Goal: Task Accomplishment & Management: Manage account settings

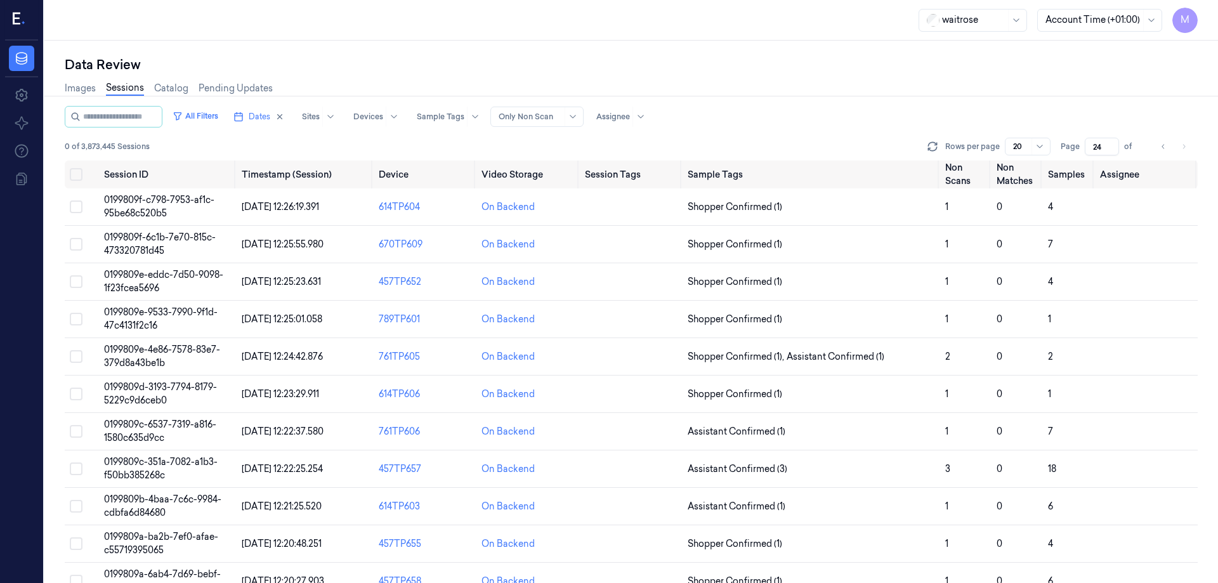
click at [783, 81] on div "Images Sessions Catalog Pending Updates" at bounding box center [631, 90] width 1133 height 32
click at [73, 175] on button "Select all" at bounding box center [76, 174] width 13 height 13
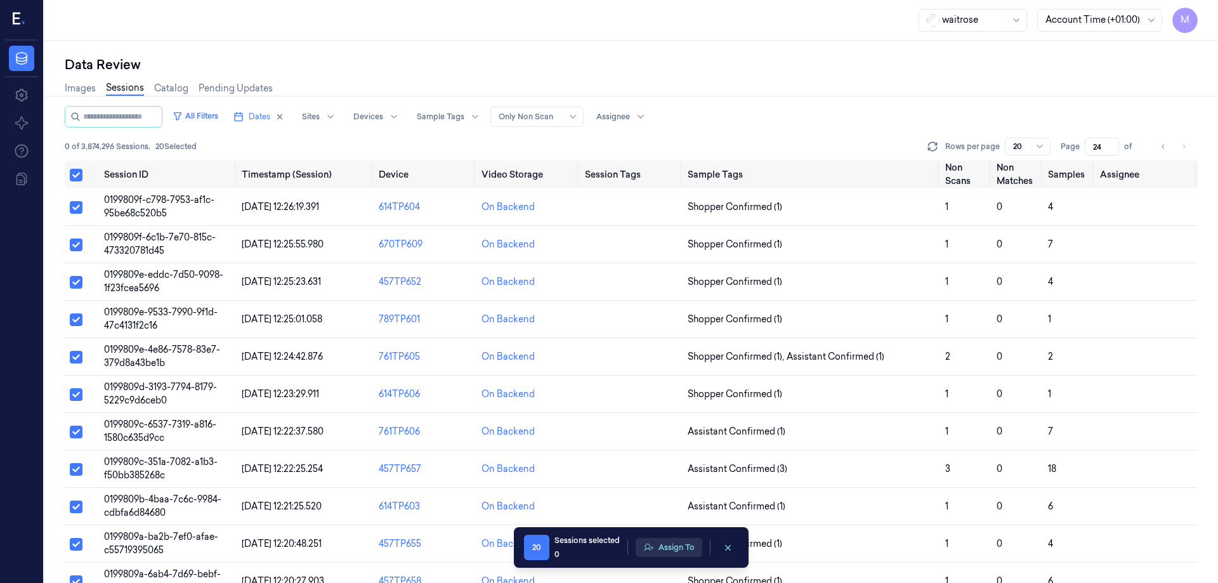
click at [695, 548] on button "Assign To" at bounding box center [669, 547] width 67 height 19
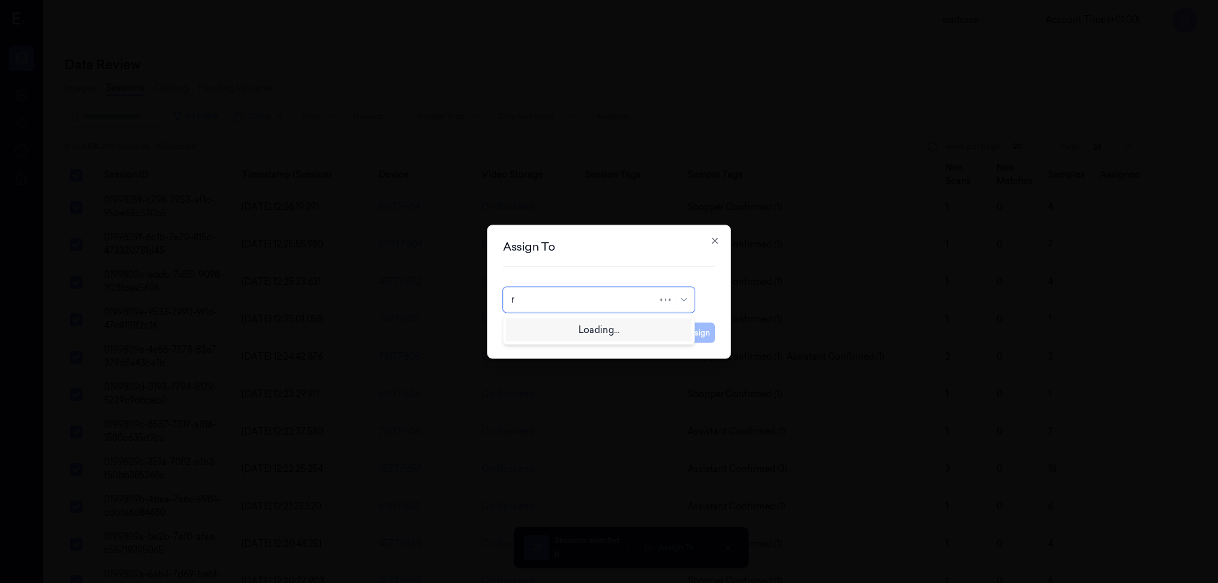
type input "ru"
click at [552, 331] on div "rupa a" at bounding box center [598, 328] width 175 height 13
click at [692, 336] on button "Assign" at bounding box center [697, 332] width 35 height 20
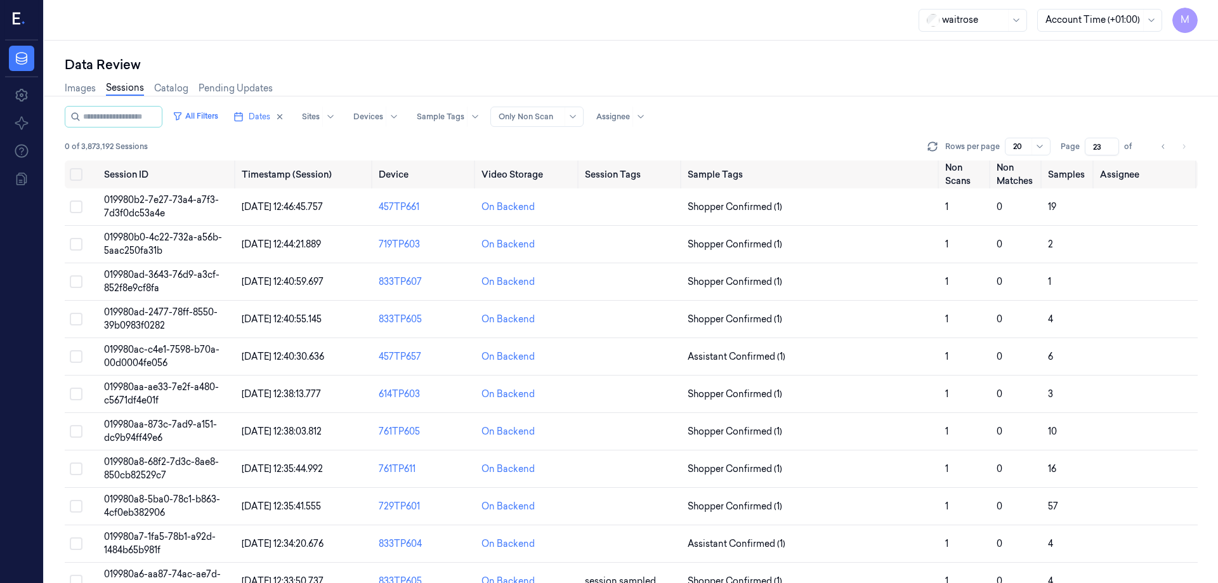
click at [871, 76] on div "Images Sessions Catalog Pending Updates" at bounding box center [631, 90] width 1133 height 32
click at [840, 109] on div "All Filters Dates Sites Devices Sample Tags Alert Type Only Non Scan Assignee" at bounding box center [631, 117] width 1133 height 22
click at [75, 176] on button "Select all" at bounding box center [76, 174] width 13 height 13
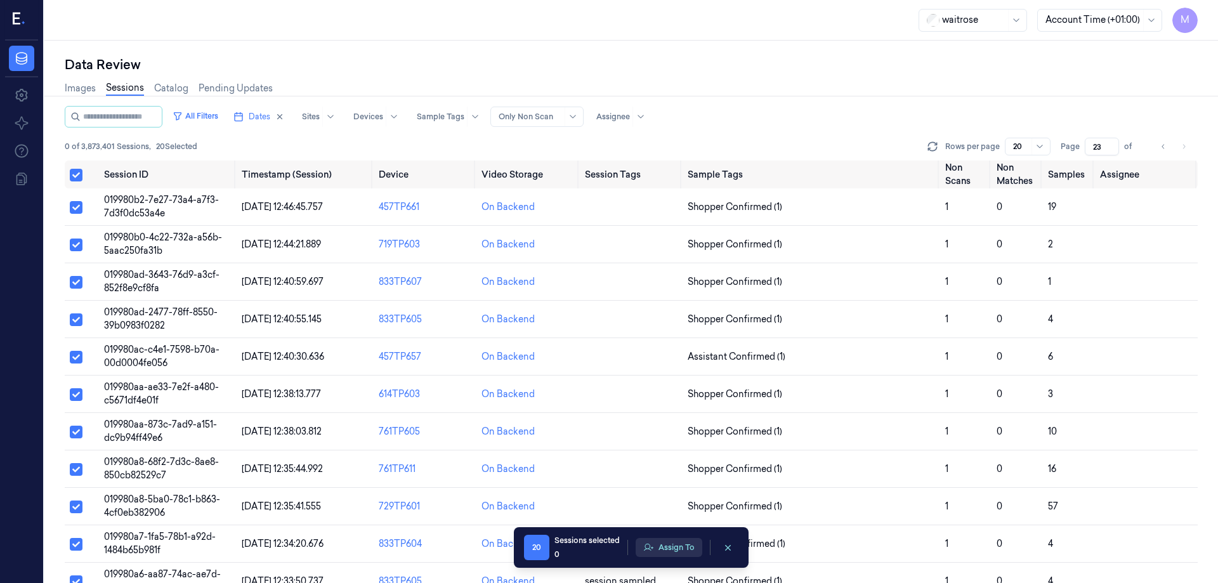
click at [684, 556] on button "Assign To" at bounding box center [669, 547] width 67 height 19
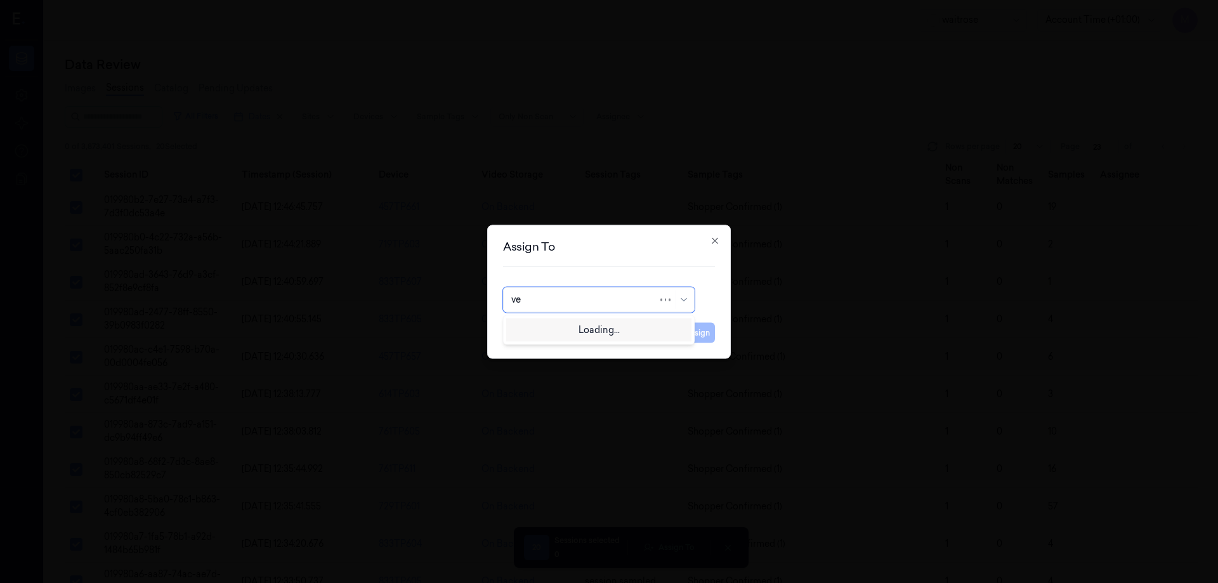
type input "ven"
click at [549, 332] on div "ven kataiah" at bounding box center [535, 328] width 48 height 13
click at [695, 335] on button "Assign" at bounding box center [697, 332] width 35 height 20
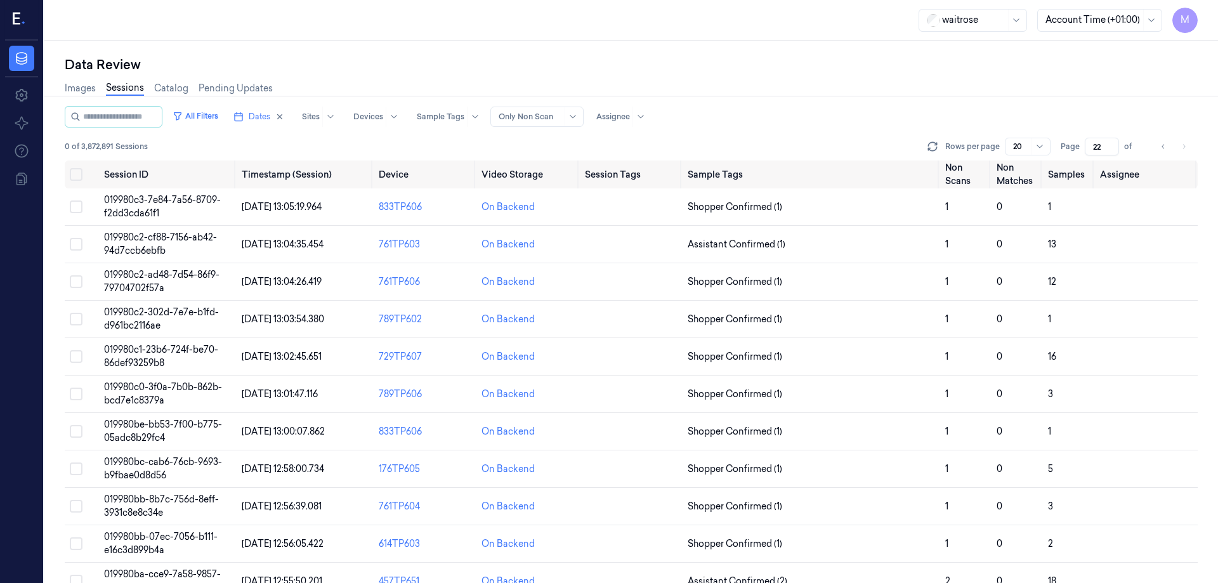
click at [717, 70] on div "Data Review" at bounding box center [631, 65] width 1133 height 18
click at [571, 65] on div "Data Review" at bounding box center [631, 65] width 1133 height 18
click at [521, 27] on div "waitrose Account Time (+01:00) M" at bounding box center [630, 20] width 1173 height 41
click at [395, 74] on div "Images Sessions Catalog Pending Updates" at bounding box center [631, 90] width 1133 height 32
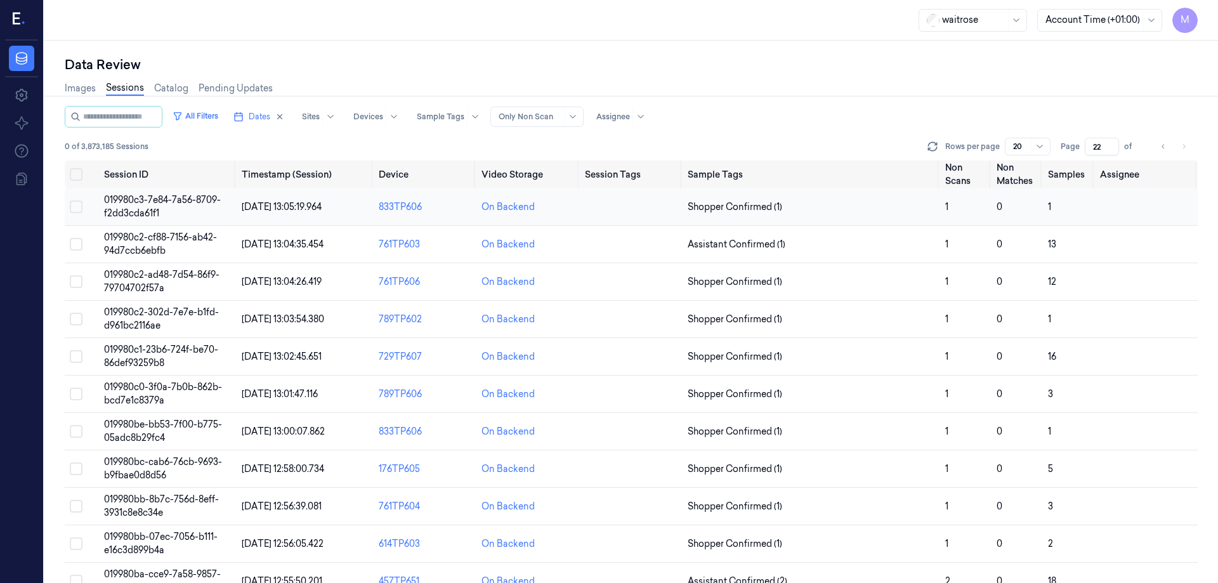
drag, startPoint x: 75, startPoint y: 178, endPoint x: 132, endPoint y: 219, distance: 69.5
click at [75, 178] on button "Select all" at bounding box center [76, 174] width 13 height 13
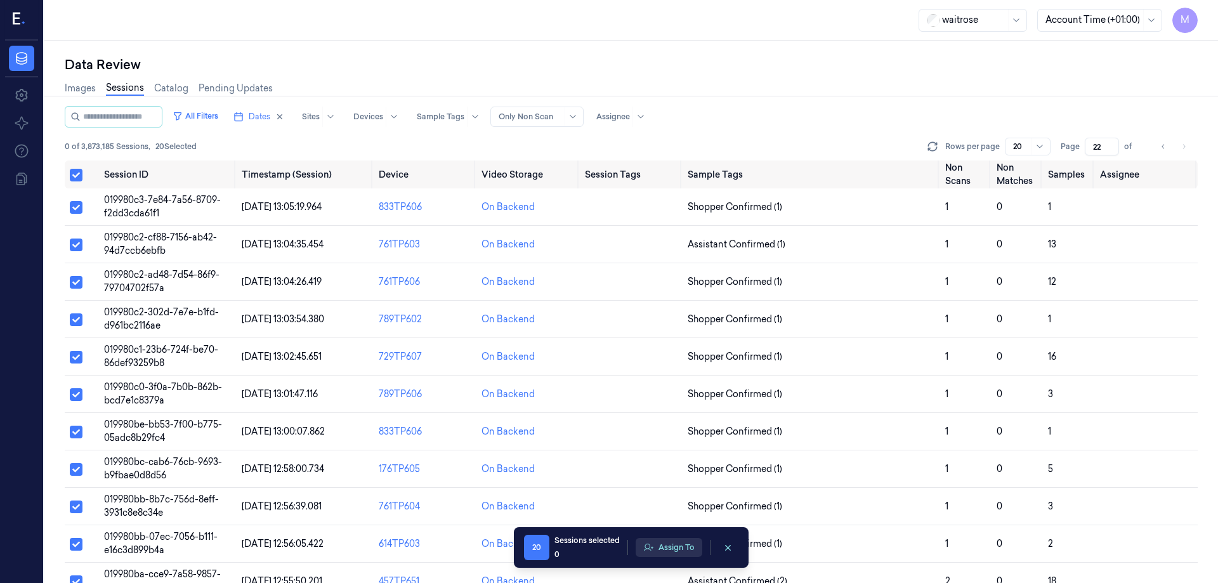
click at [684, 541] on button "Assign To" at bounding box center [669, 547] width 67 height 19
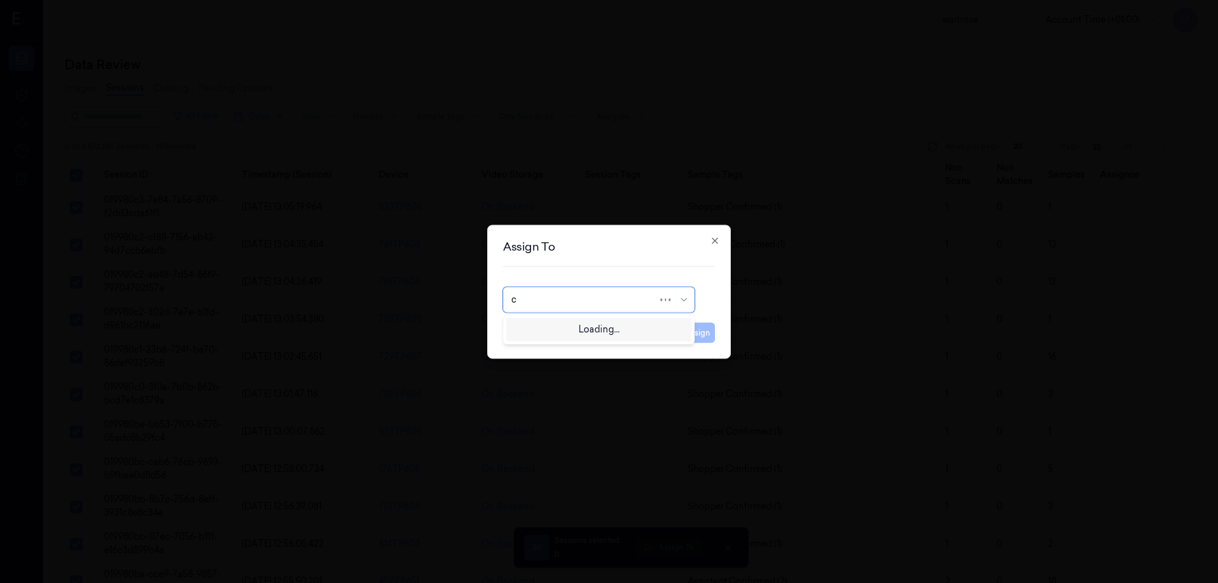
type input "ch"
click at [551, 350] on div "Chandu a" at bounding box center [552, 349] width 83 height 13
click at [693, 334] on button "Assign" at bounding box center [697, 332] width 35 height 20
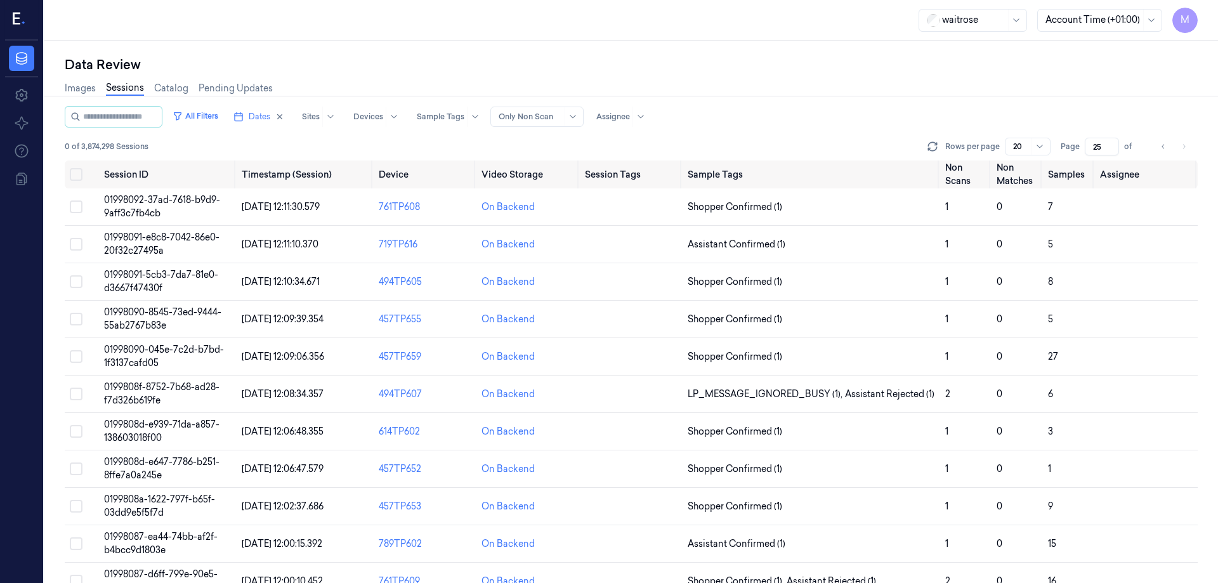
click at [869, 84] on div "Images Sessions Catalog Pending Updates" at bounding box center [631, 90] width 1133 height 32
click at [883, 85] on div "Images Sessions Catalog Pending Updates" at bounding box center [631, 90] width 1133 height 32
click at [939, 85] on div "Images Sessions Catalog Pending Updates" at bounding box center [631, 90] width 1133 height 32
click at [698, 70] on div "Data Review" at bounding box center [631, 65] width 1133 height 18
click at [80, 176] on button "Select all" at bounding box center [76, 174] width 13 height 13
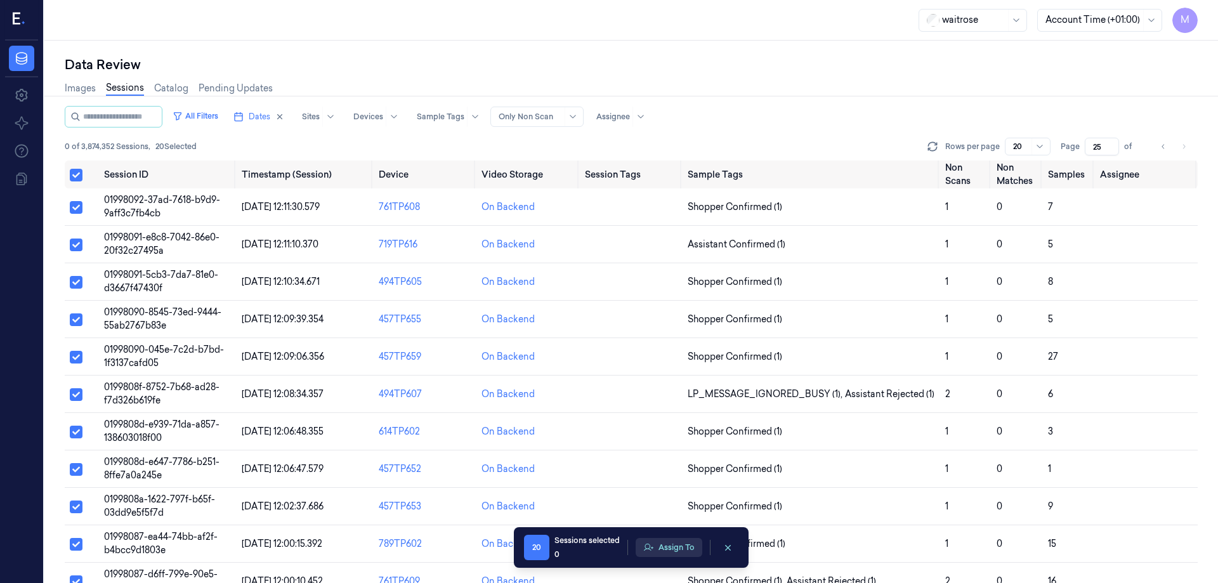
click at [667, 545] on button "Assign To" at bounding box center [669, 547] width 67 height 19
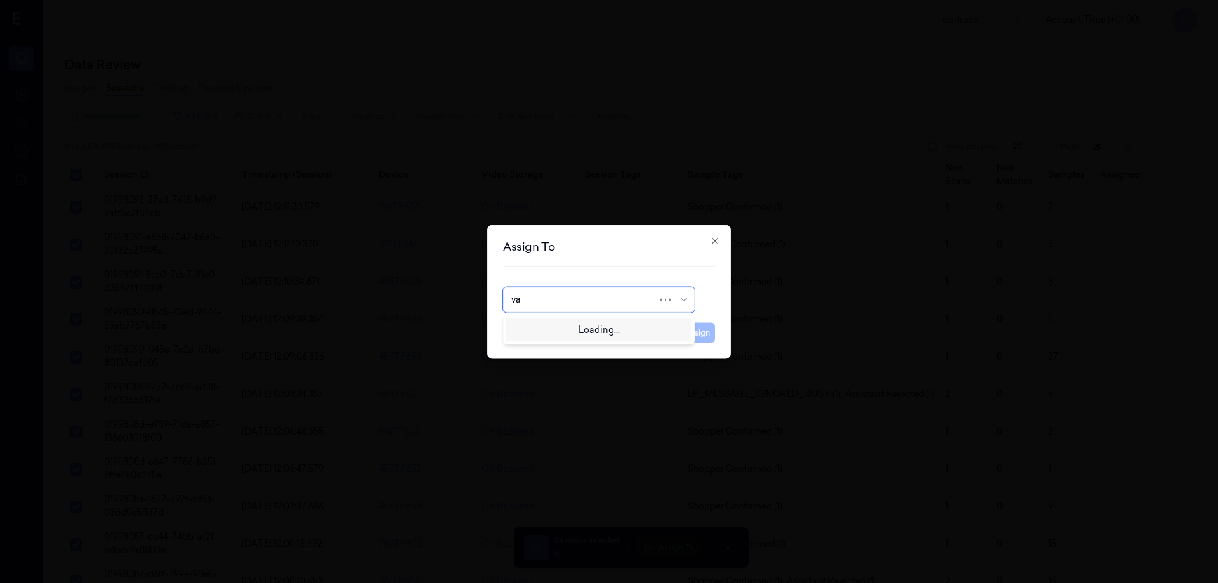
type input "var"
click at [533, 325] on div "Varsha Poojary" at bounding box center [549, 328] width 76 height 13
click at [696, 336] on button "Assign" at bounding box center [697, 332] width 35 height 20
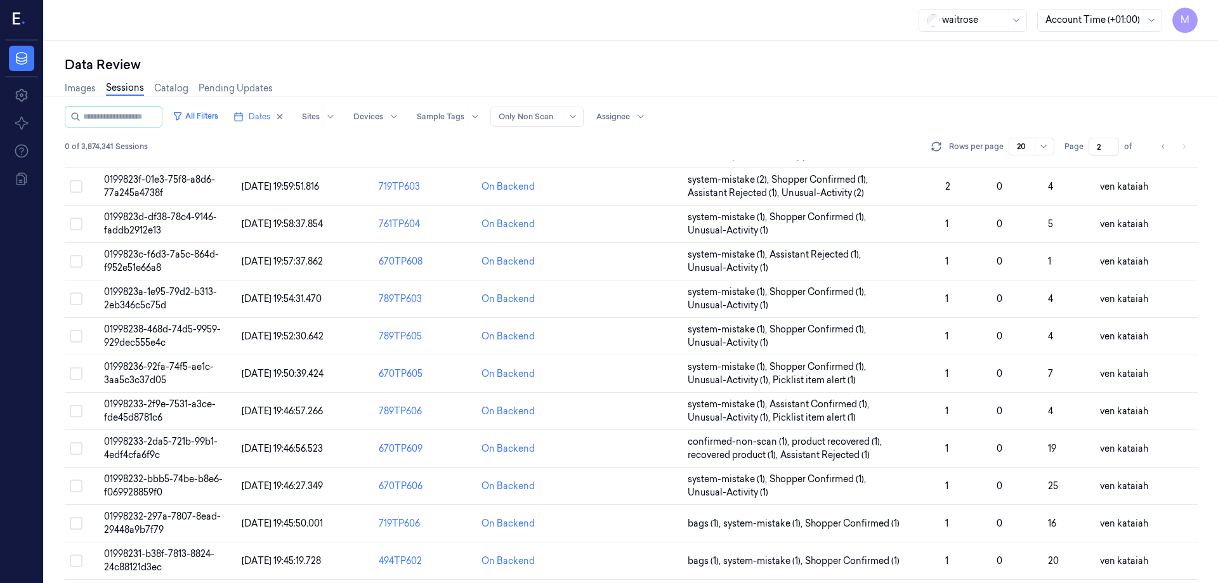
scroll to position [363, 0]
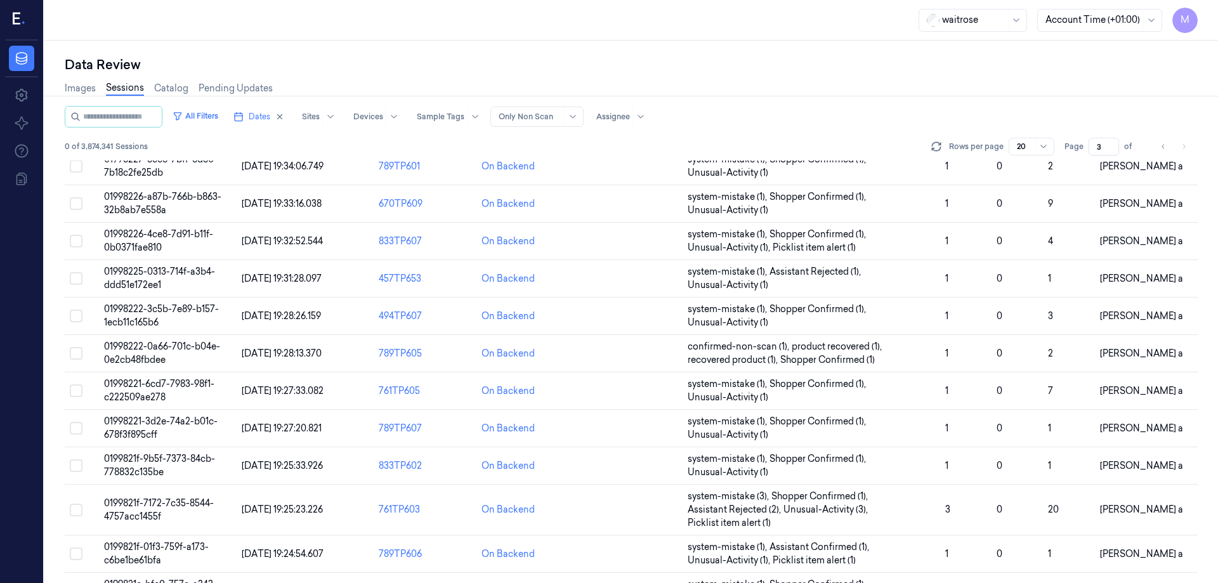
scroll to position [377, 0]
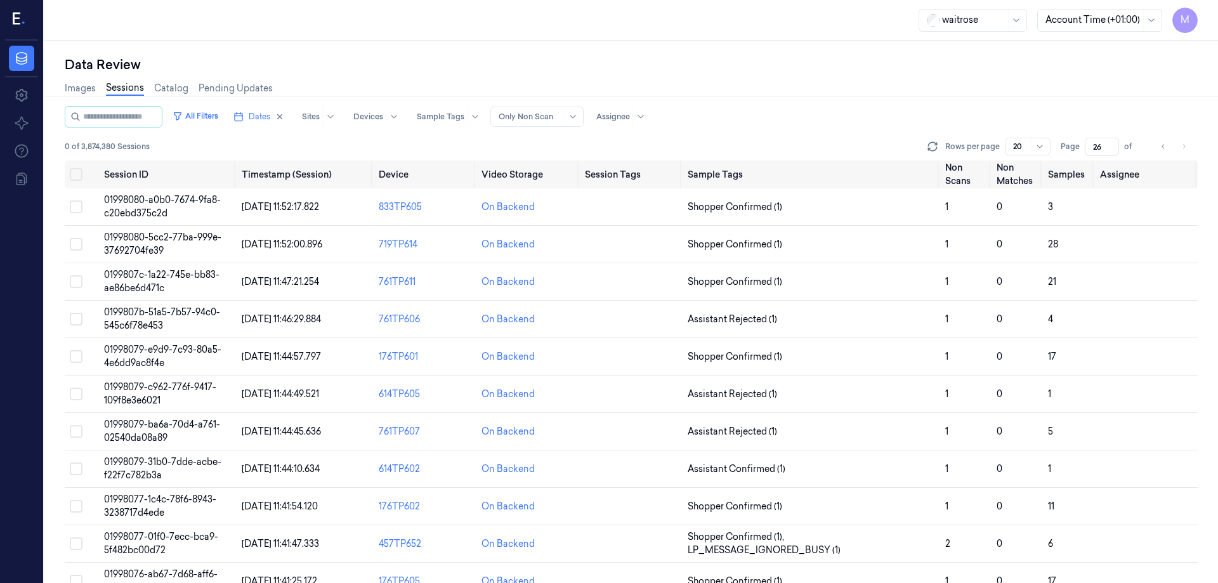
click at [972, 78] on div "Images Sessions Catalog Pending Updates" at bounding box center [631, 90] width 1133 height 32
drag, startPoint x: 77, startPoint y: 171, endPoint x: 63, endPoint y: 173, distance: 14.1
click at [77, 171] on button "Select all" at bounding box center [76, 174] width 13 height 13
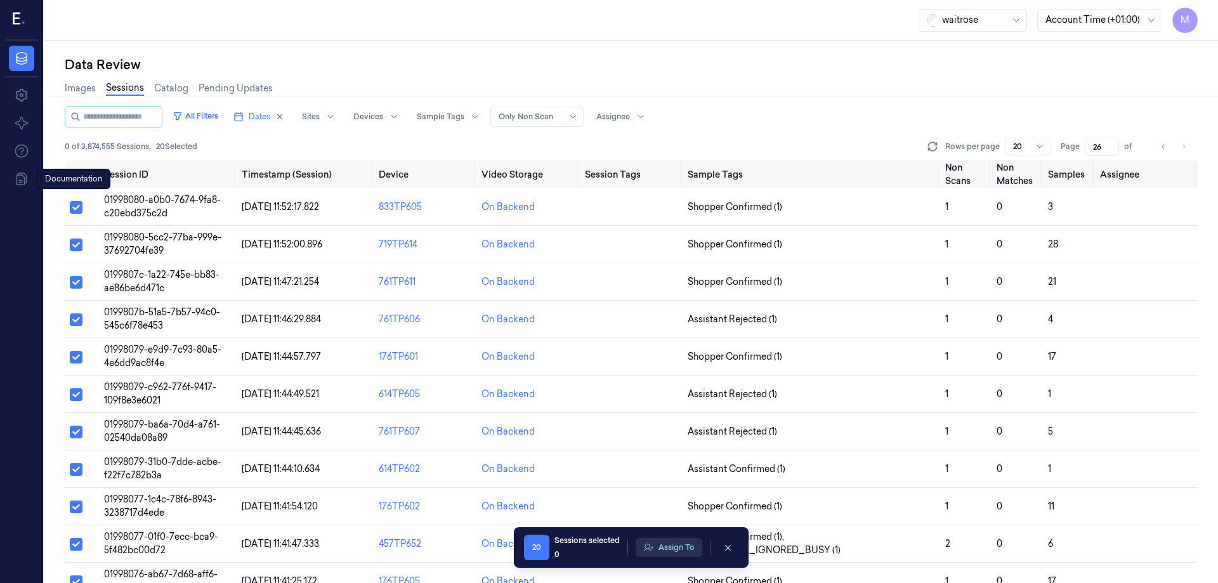
click at [672, 546] on button "Assign To" at bounding box center [669, 547] width 67 height 19
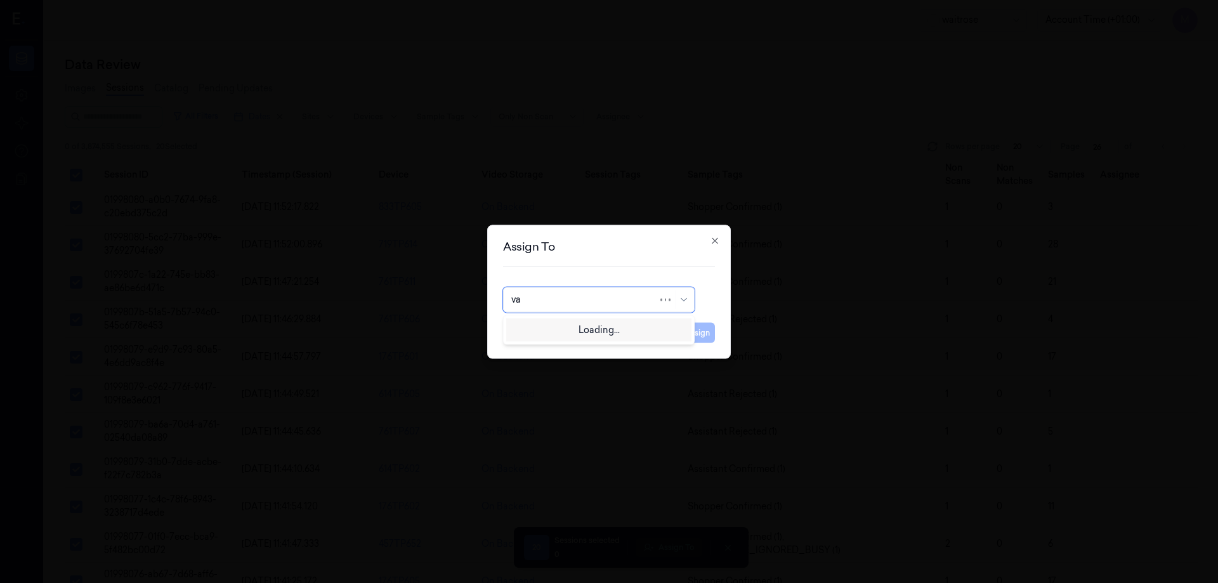
type input "var"
click at [546, 344] on div "varsha g" at bounding box center [553, 349] width 84 height 13
click at [695, 337] on button "Assign" at bounding box center [697, 332] width 35 height 20
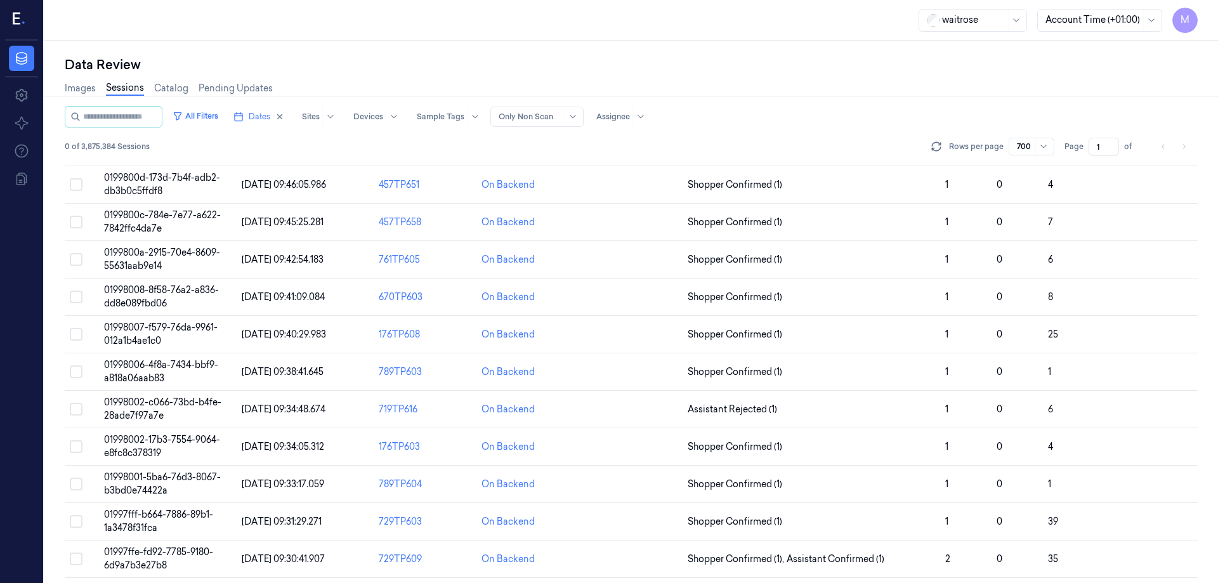
scroll to position [22717, 0]
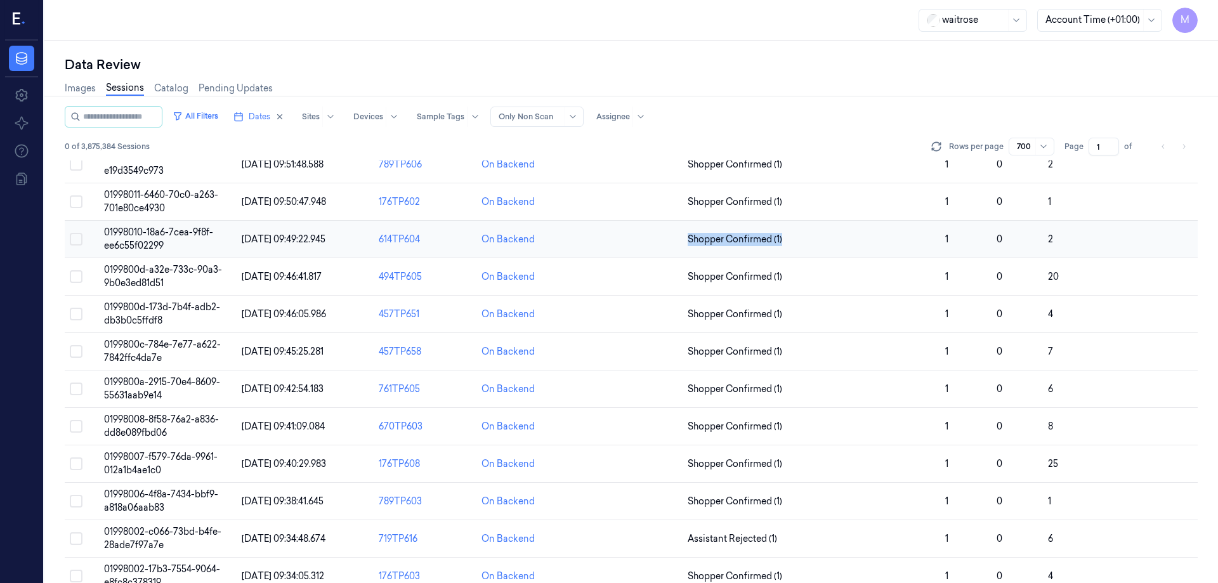
drag, startPoint x: 794, startPoint y: 237, endPoint x: 671, endPoint y: 243, distance: 122.6
click at [671, 243] on tr "01998010-18a6-7cea-9f8f-ee6c55f02299 [DATE] 09:49:22.945 614TP604 On Backend Sh…" at bounding box center [631, 239] width 1133 height 37
copy tr "Shopper Confirmed (1)"
click at [847, 64] on div "Data Review" at bounding box center [631, 65] width 1133 height 18
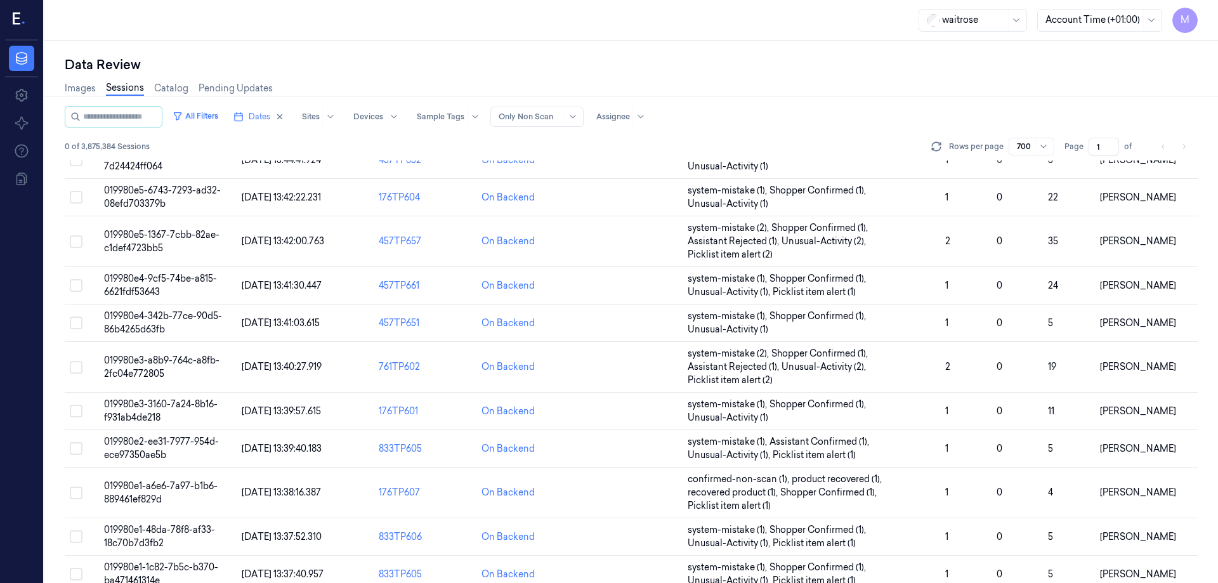
scroll to position [14779, 0]
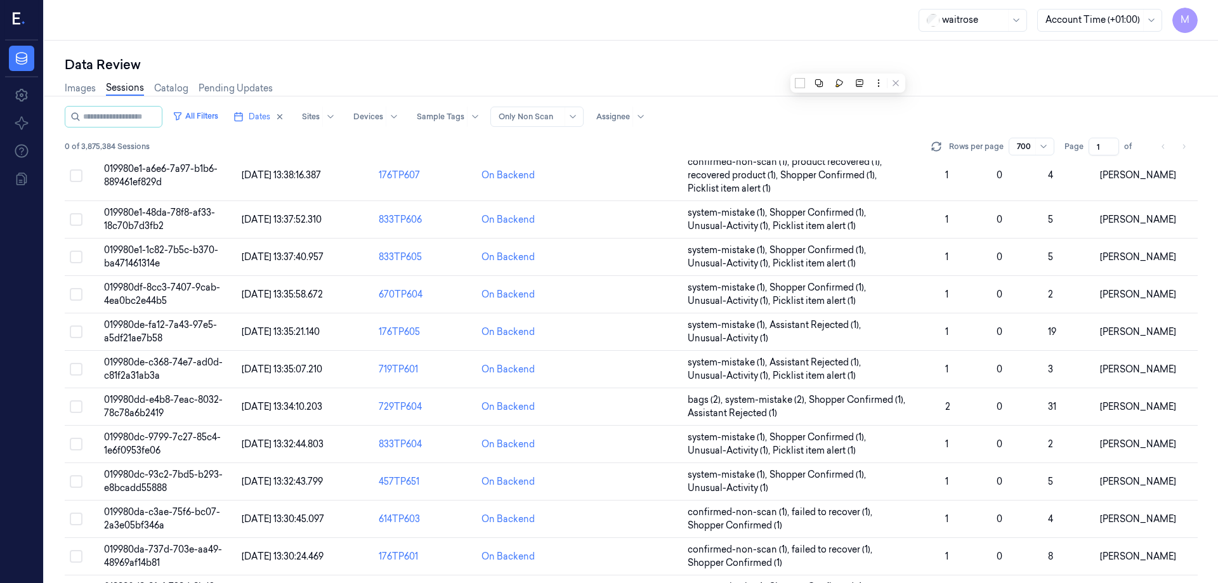
click at [755, 45] on div "Data Review Images Sessions Catalog Pending Updates All Filters Dates Sites Dev…" at bounding box center [630, 312] width 1173 height 542
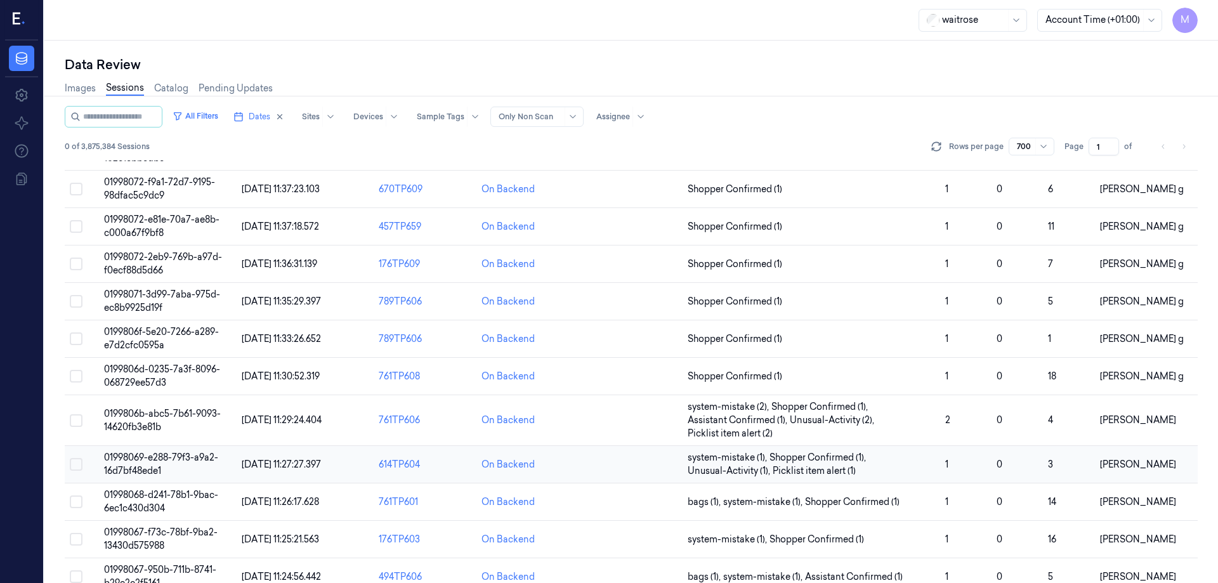
scroll to position [19609, 0]
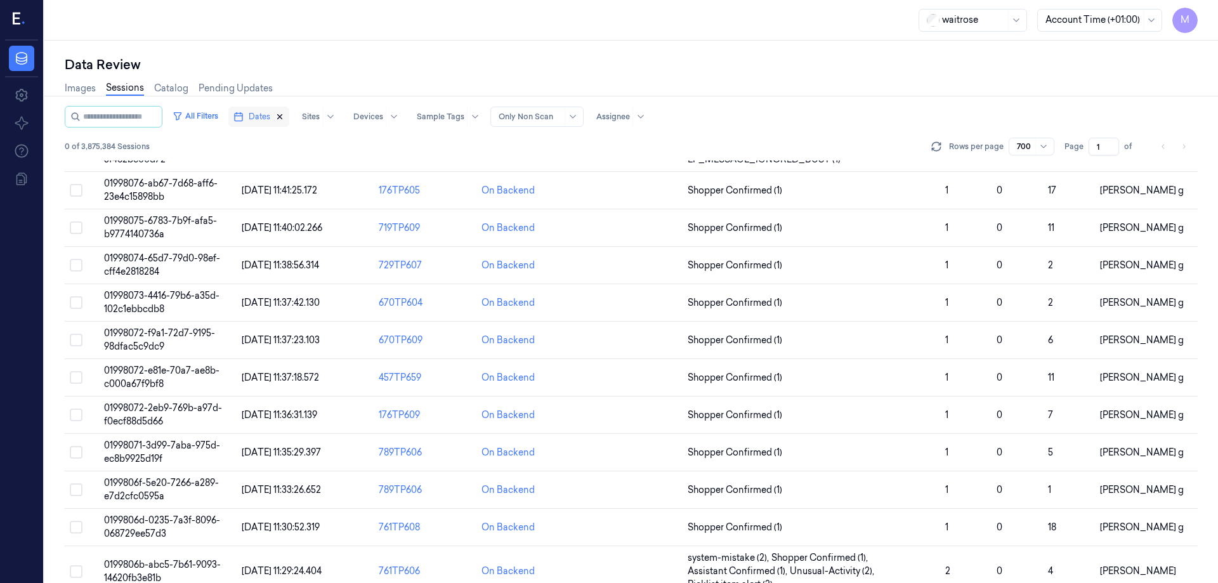
click at [284, 117] on icon "button" at bounding box center [279, 116] width 9 height 9
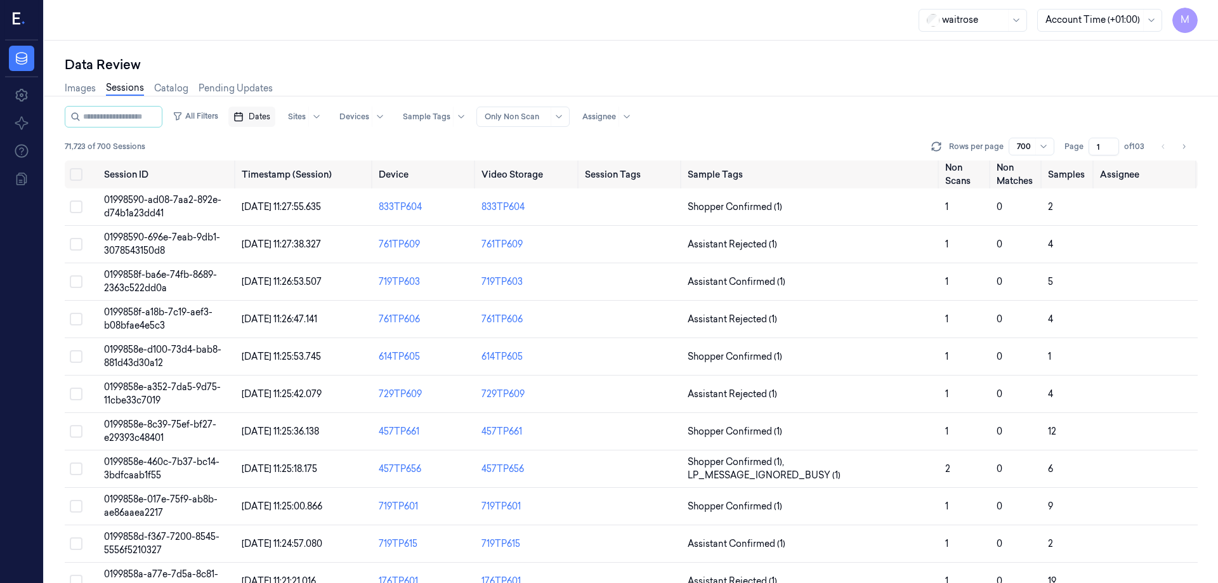
click at [268, 116] on span "Dates" at bounding box center [260, 116] width 22 height 11
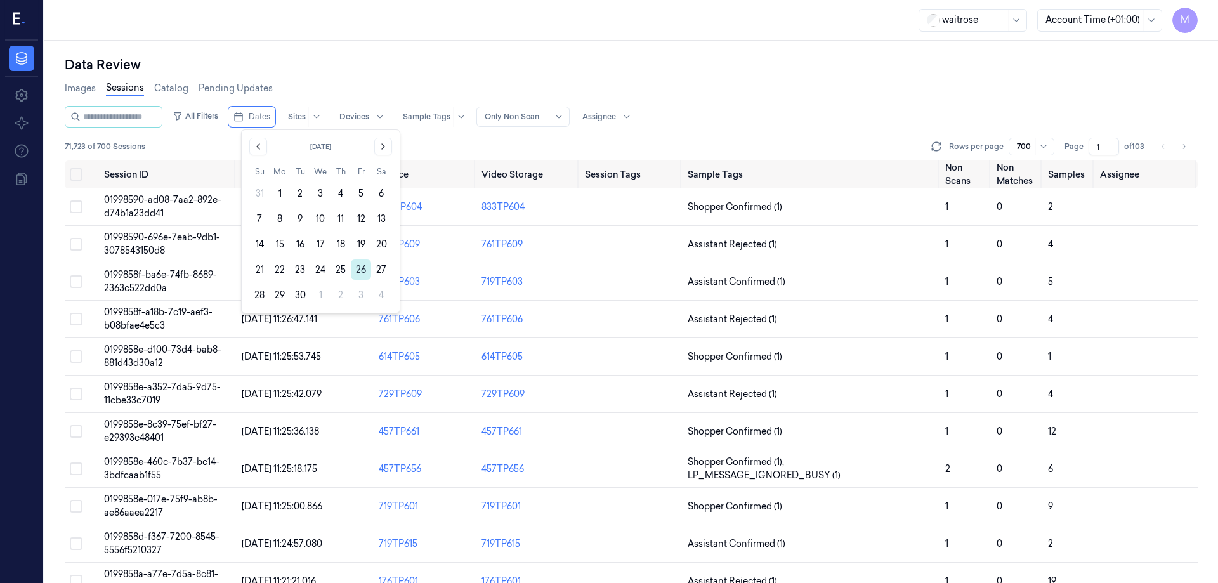
click at [355, 273] on button "26" at bounding box center [361, 269] width 20 height 20
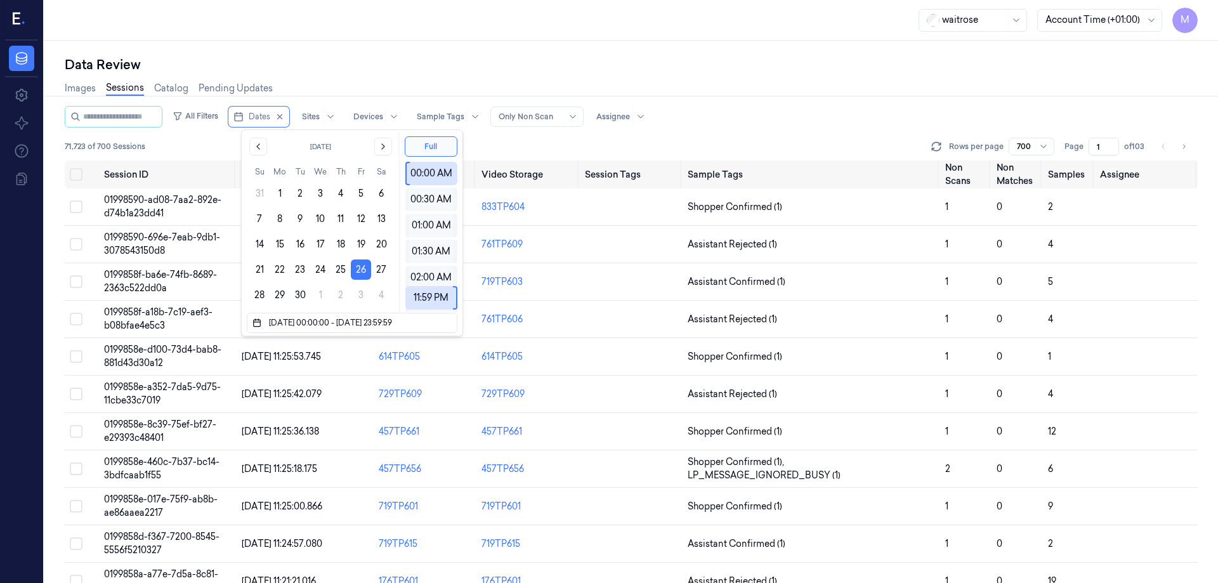
click at [383, 67] on div "Data Review" at bounding box center [631, 65] width 1133 height 18
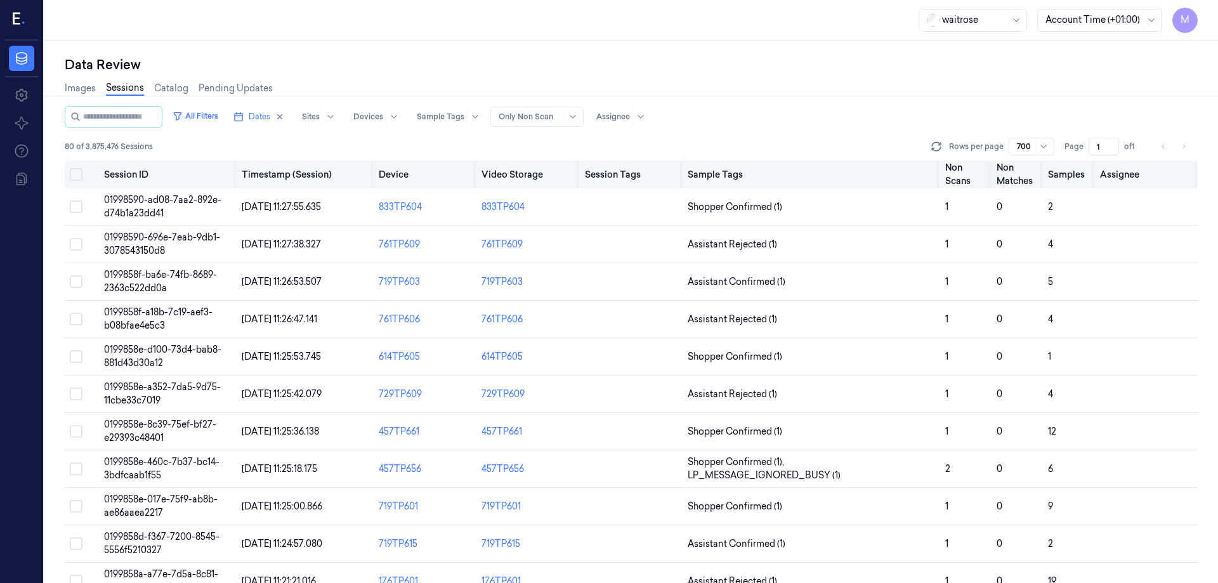
click at [75, 171] on button "Select all" at bounding box center [76, 174] width 13 height 13
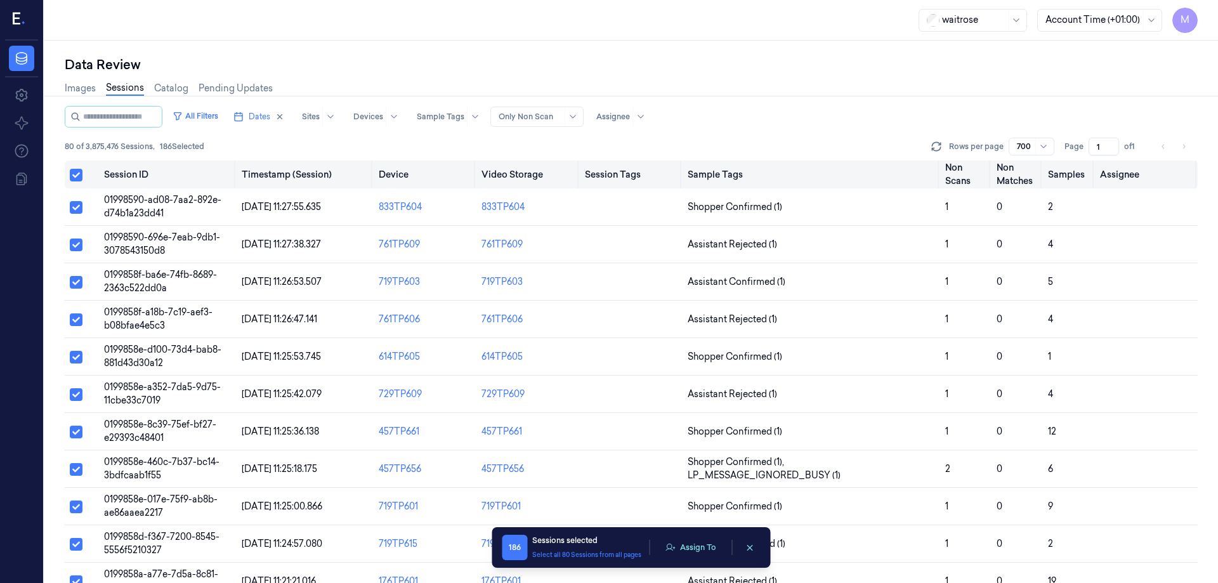
click at [78, 171] on button "Select all" at bounding box center [76, 175] width 13 height 13
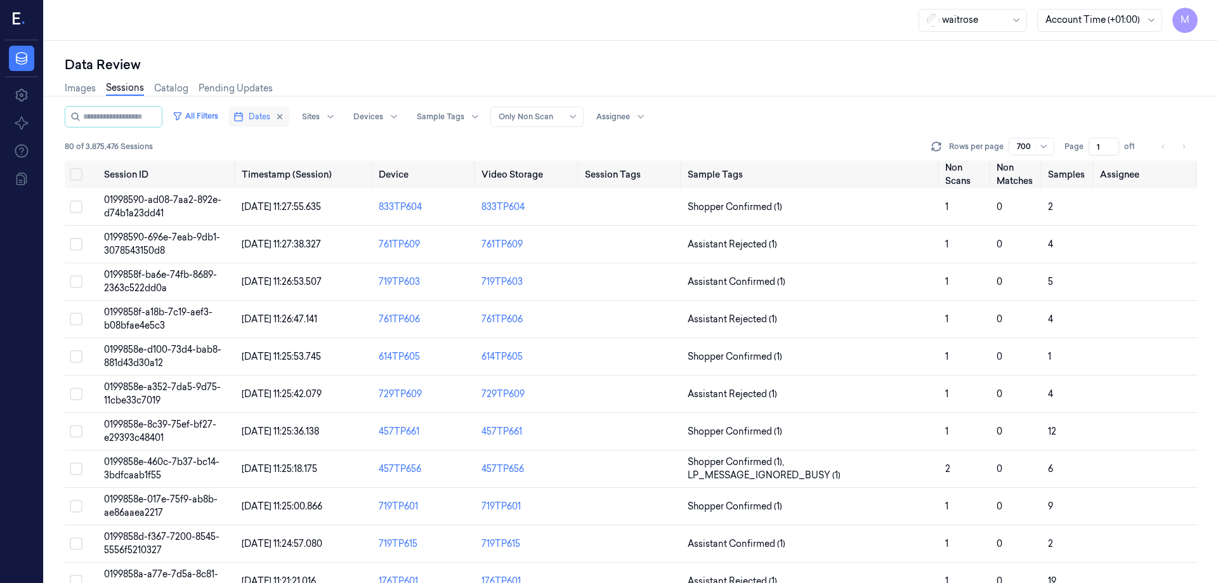
click at [289, 112] on button "Dates" at bounding box center [258, 117] width 61 height 20
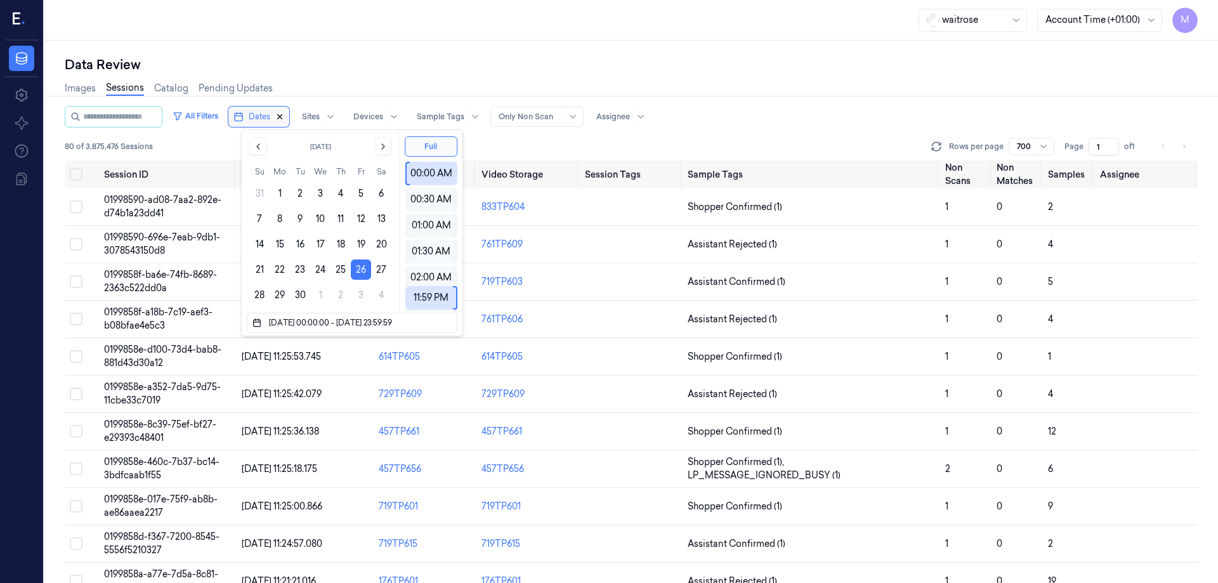
click at [282, 119] on icon "button" at bounding box center [280, 117] width 4 height 4
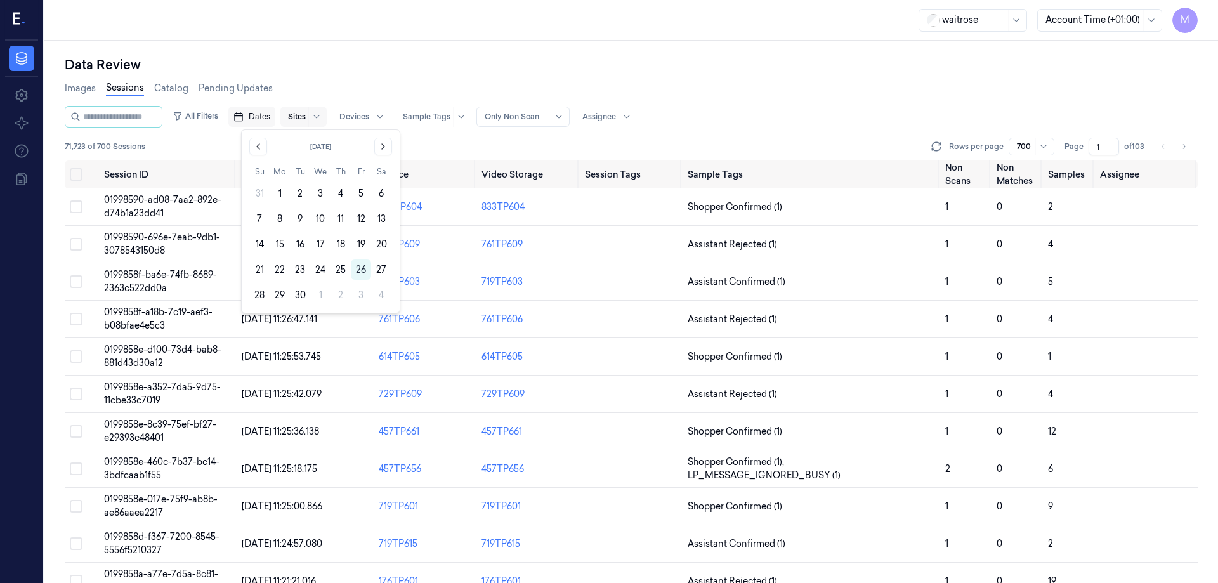
click at [295, 115] on div "Sites" at bounding box center [303, 117] width 46 height 20
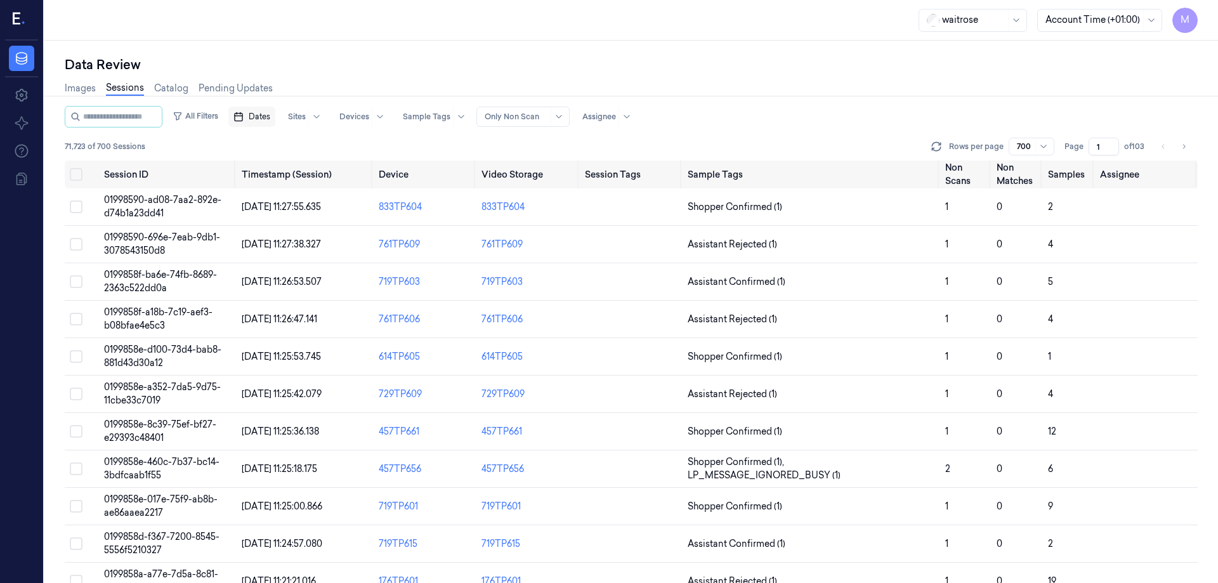
click at [273, 109] on button "Dates" at bounding box center [251, 117] width 47 height 20
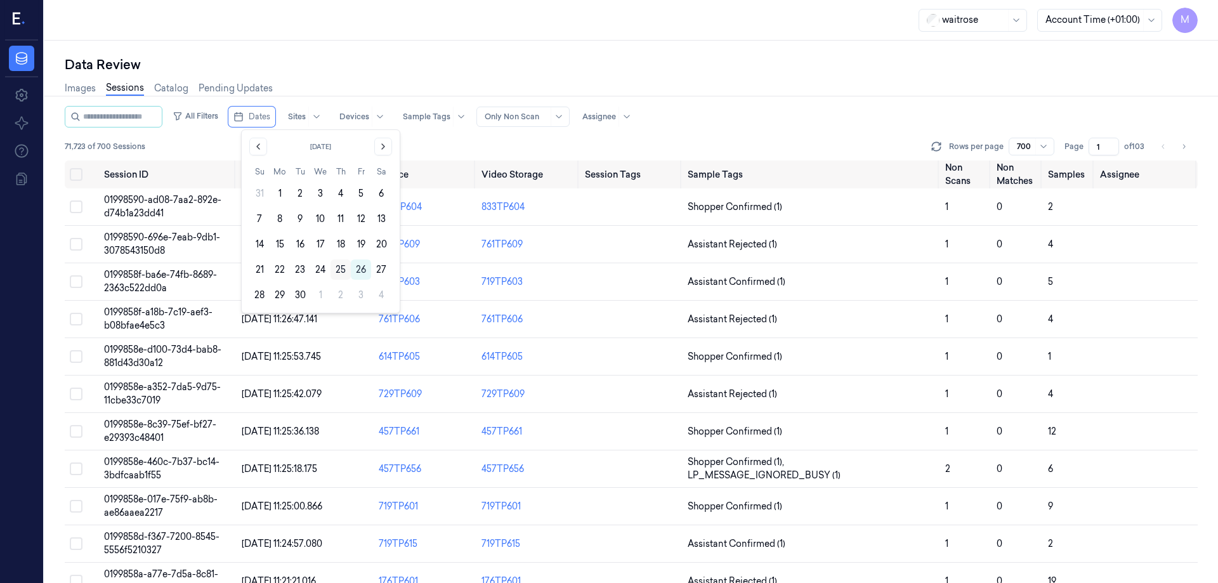
click at [342, 271] on button "25" at bounding box center [340, 269] width 20 height 20
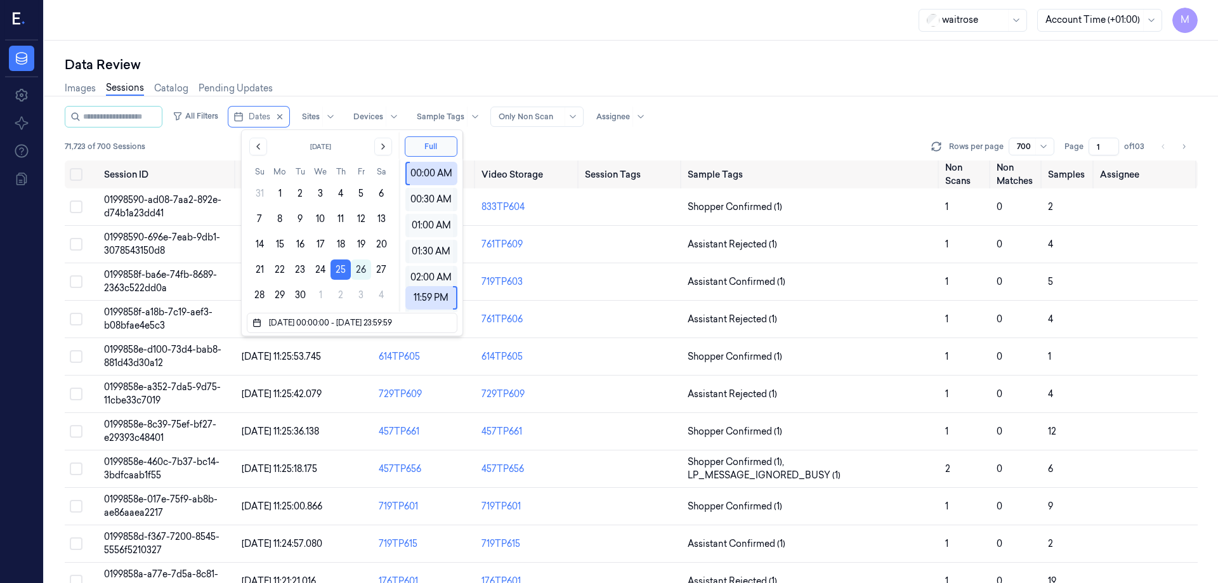
click at [358, 70] on div "Data Review" at bounding box center [631, 65] width 1133 height 18
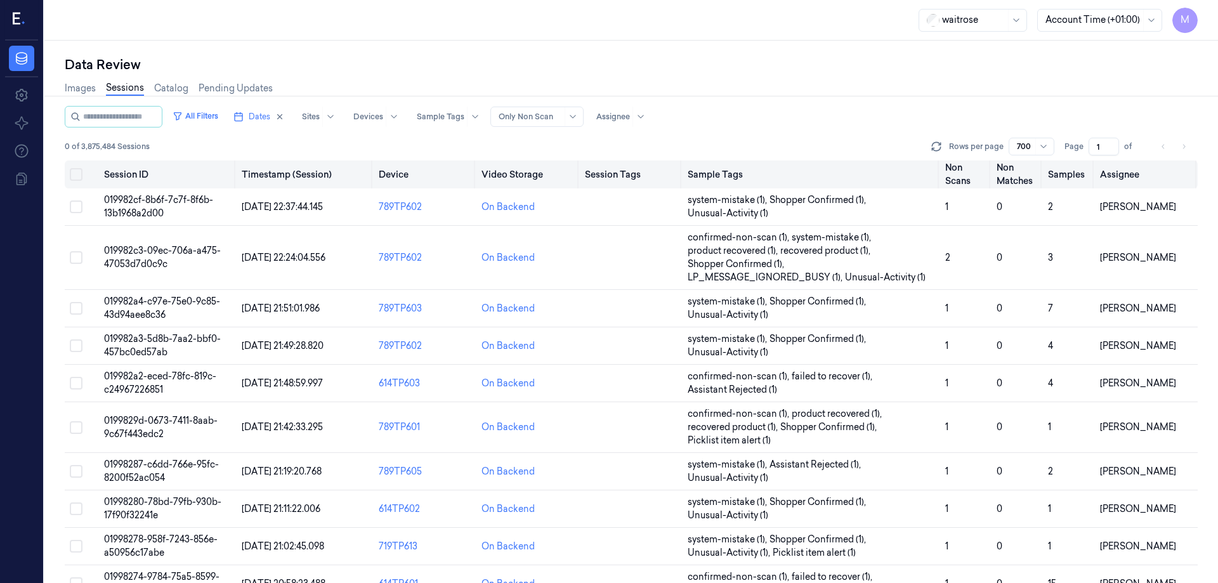
click at [75, 170] on button "Select all" at bounding box center [76, 174] width 13 height 13
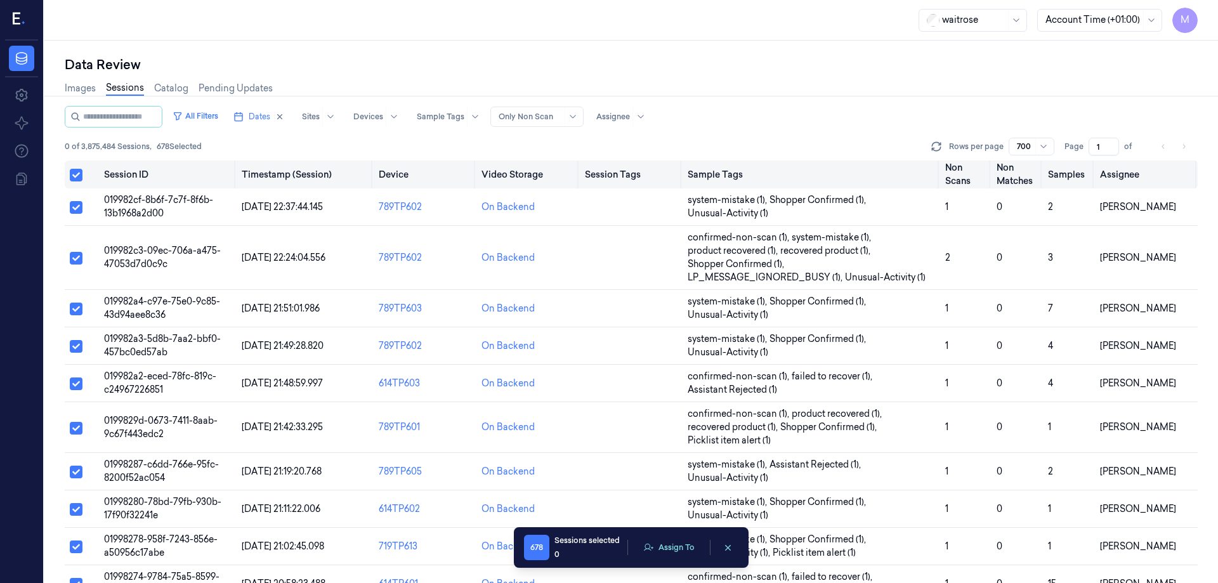
click at [78, 173] on button "Select all" at bounding box center [76, 175] width 13 height 13
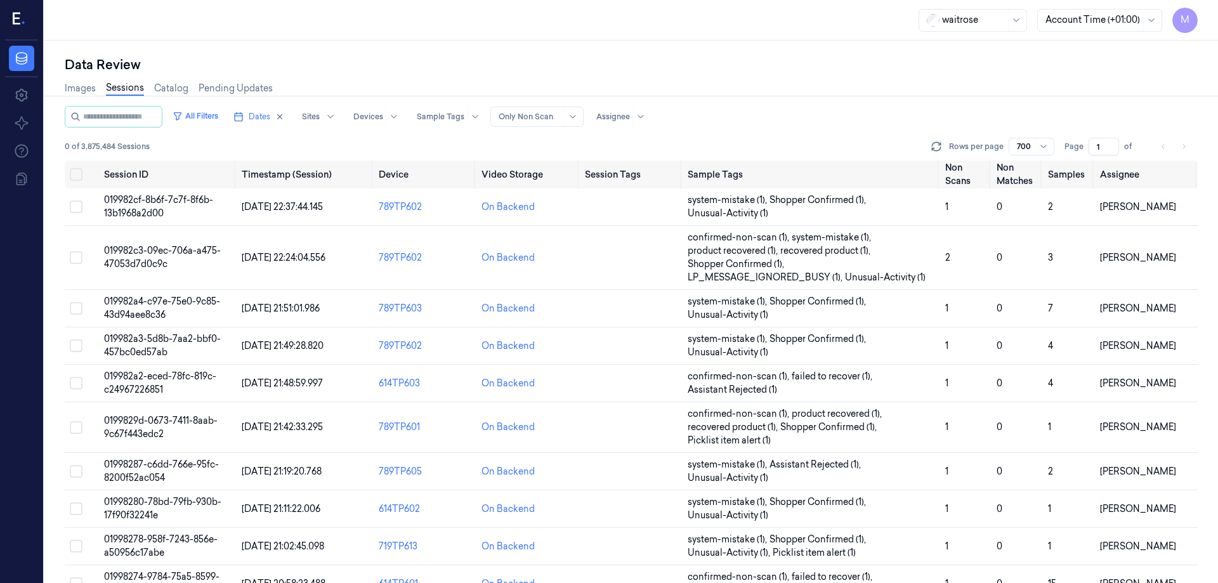
click at [491, 59] on div "Data Review" at bounding box center [631, 65] width 1133 height 18
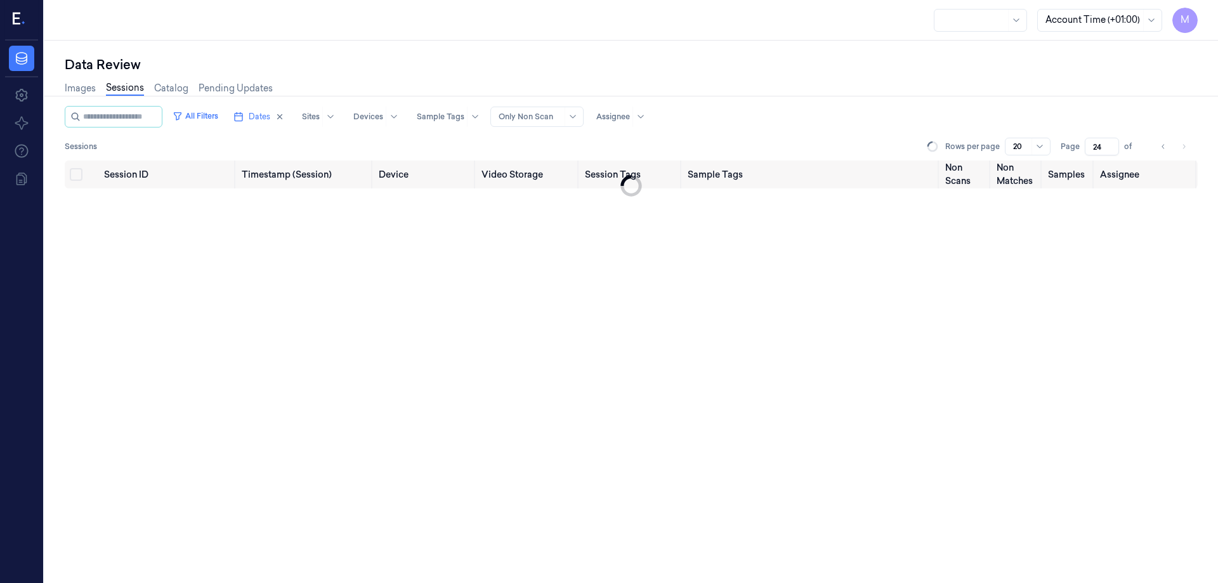
click at [207, 112] on button "All Filters" at bounding box center [195, 116] width 56 height 20
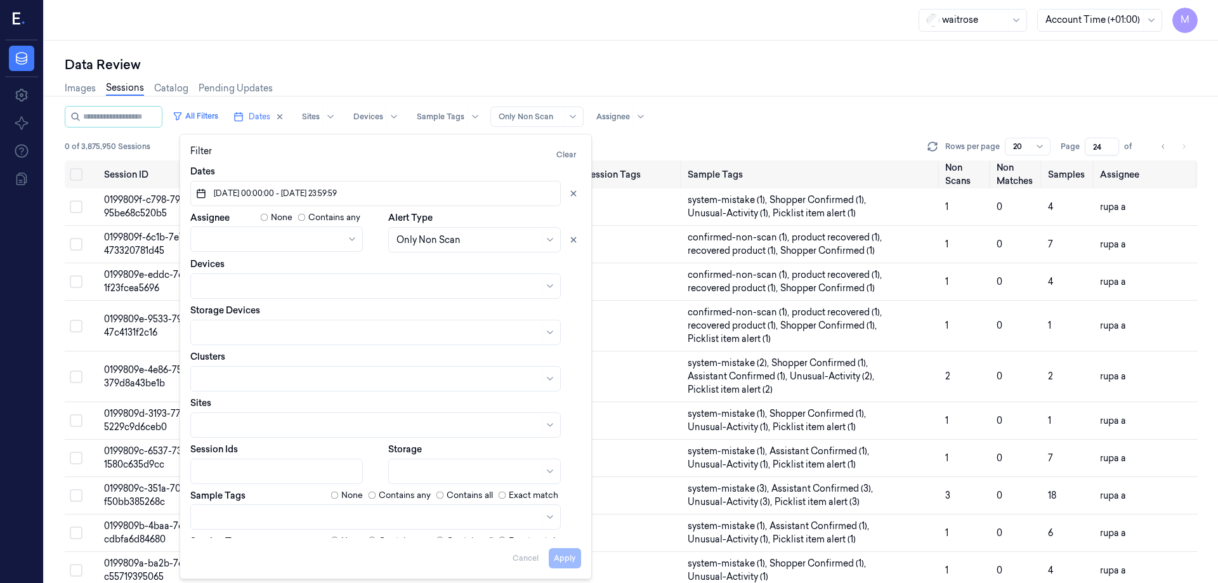
click at [301, 51] on div "Data Review Images Sessions Catalog Pending Updates All Filters Dates Sites Dev…" at bounding box center [630, 312] width 1173 height 542
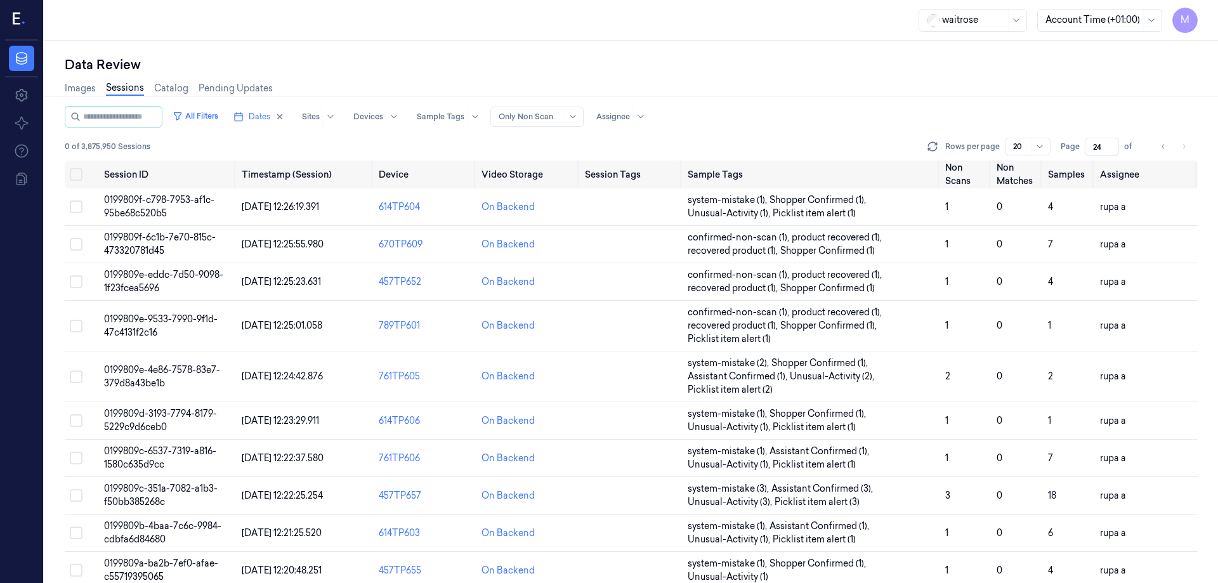
click at [301, 50] on div "Data Review Images Sessions Catalog Pending Updates All Filters Dates Sites Dev…" at bounding box center [630, 312] width 1173 height 542
